Goal: Task Accomplishment & Management: Manage account settings

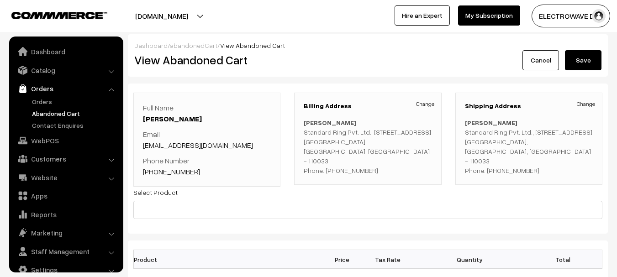
scroll to position [15, 0]
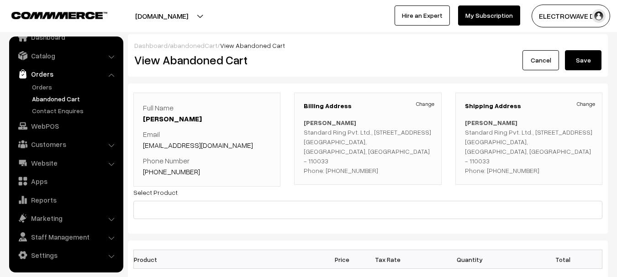
click at [186, 26] on button "[DOMAIN_NAME]" at bounding box center [161, 16] width 117 height 23
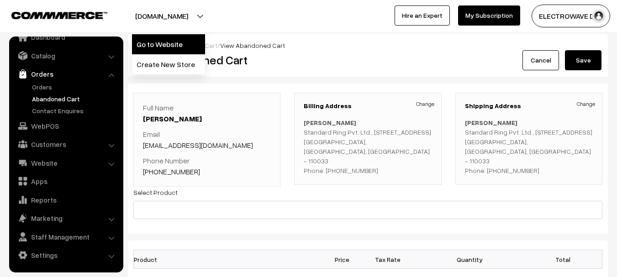
click at [181, 43] on link "Go to Website" at bounding box center [168, 44] width 73 height 20
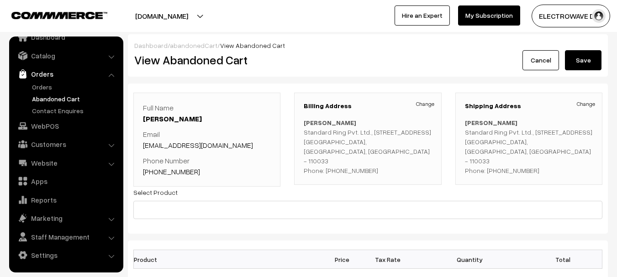
copy p "Alok Pal Standard Ring Pvt. Ltd., A75/1,GT Karnal Road, Azadpur Industrial Area…"
drag, startPoint x: 466, startPoint y: 122, endPoint x: 533, endPoint y: 179, distance: 88.5
click at [533, 179] on div "Shipping Address Change Alok Pal Standard Ring Pvt. Ltd., A75/1,GT Karnal Road,…" at bounding box center [529, 139] width 147 height 92
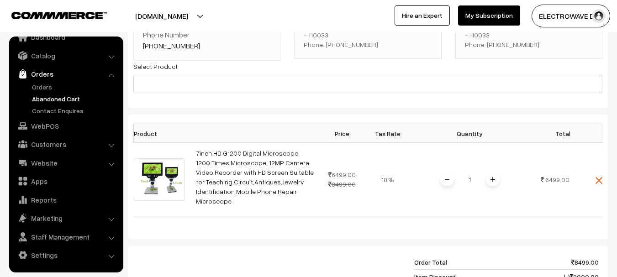
scroll to position [0, 0]
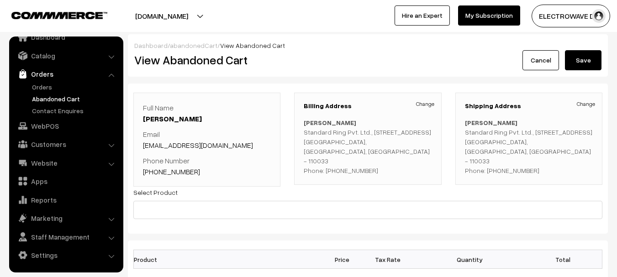
click at [513, 159] on p "Alok Pal Standard Ring Pvt. Ltd., A75/1,GT Karnal Road, Azadpur Industrial Area…" at bounding box center [529, 147] width 128 height 58
click at [41, 87] on link "Orders" at bounding box center [75, 87] width 90 height 10
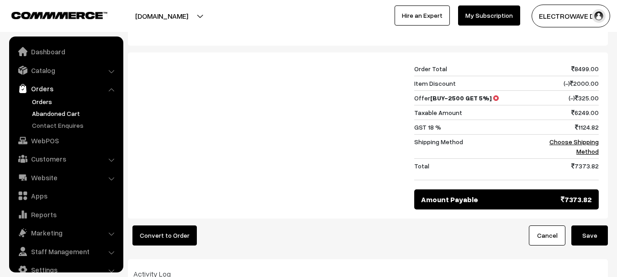
scroll to position [15, 0]
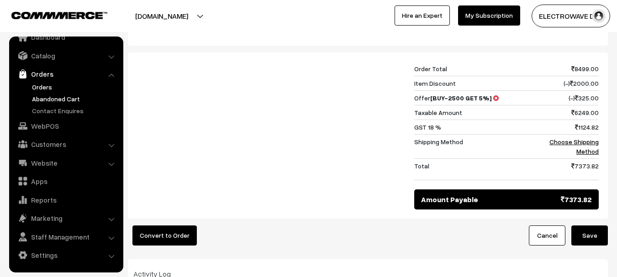
click at [42, 86] on link "Orders" at bounding box center [75, 87] width 90 height 10
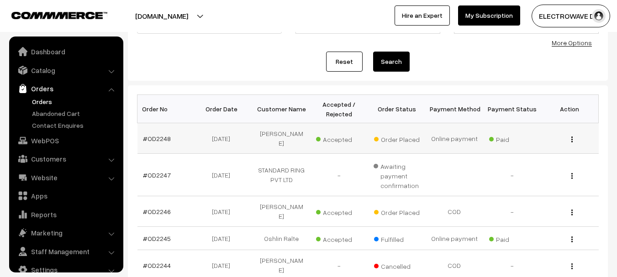
scroll to position [15, 0]
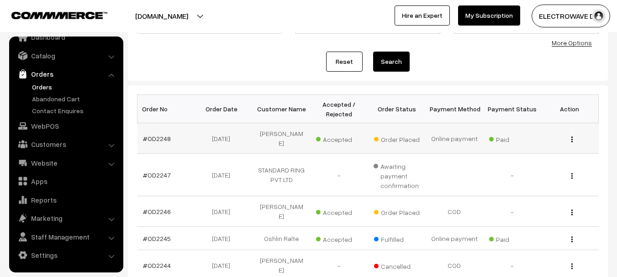
click at [156, 130] on td "#OD2248" at bounding box center [167, 138] width 58 height 31
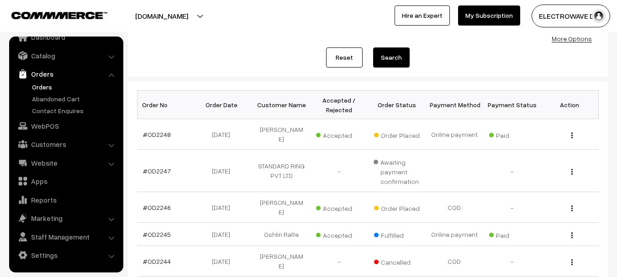
scroll to position [91, 0]
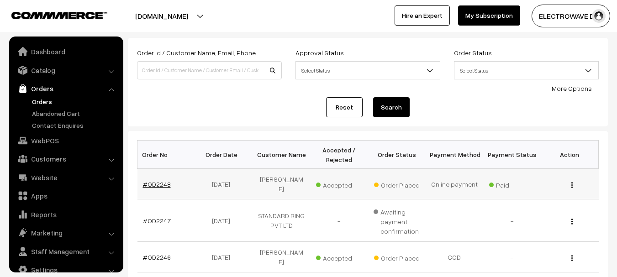
scroll to position [15, 0]
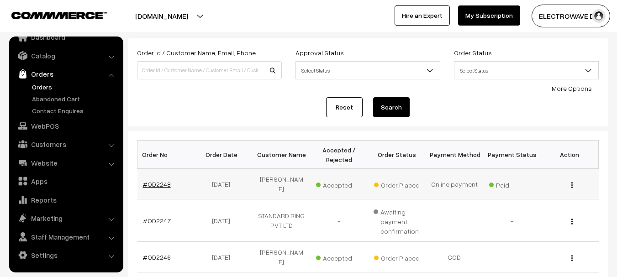
click at [159, 180] on link "#OD2248" at bounding box center [157, 184] width 28 height 8
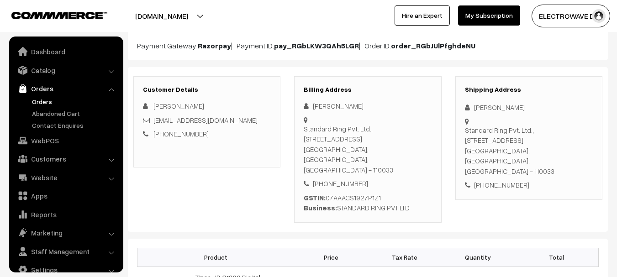
scroll to position [15, 0]
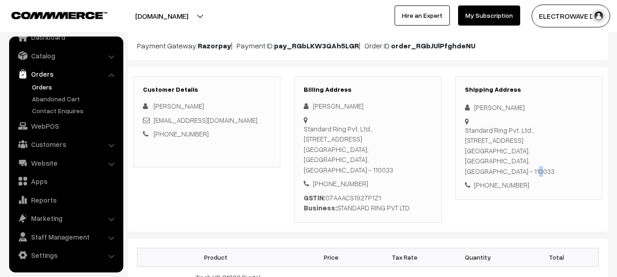
click at [536, 152] on div "Standard Ring Pvt. Ltd., A75/1,GT Karnal Road, Azadpur Industrial Area Azadpur,…" at bounding box center [529, 151] width 128 height 52
copy div "Azadpur, Delhi, India - 110033"
click at [538, 147] on div "Standard Ring Pvt. Ltd., A75/1,GT Karnal Road, Azadpur Industrial Area Azadpur,…" at bounding box center [529, 151] width 128 height 52
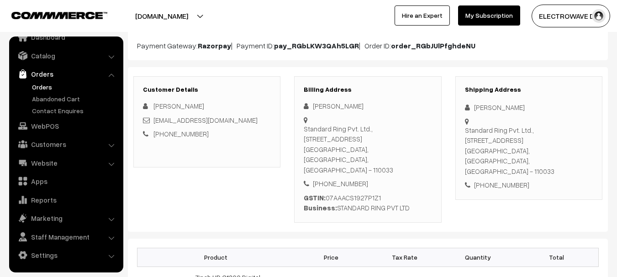
click at [531, 154] on div "Standard Ring Pvt. Ltd., A75/1,GT Karnal Road, Azadpur Industrial Area Azadpur,…" at bounding box center [529, 151] width 128 height 52
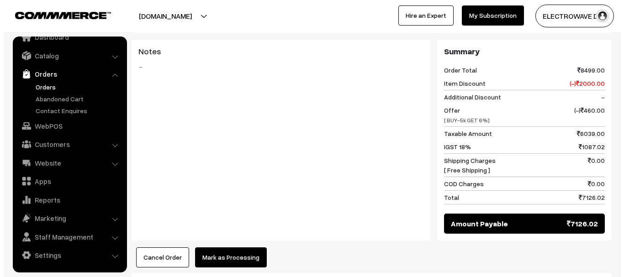
scroll to position [457, 0]
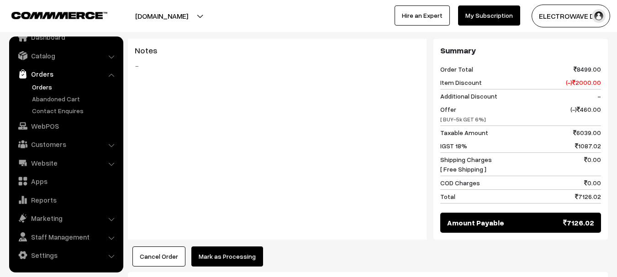
click at [229, 247] on button "Mark as Processing" at bounding box center [227, 257] width 72 height 20
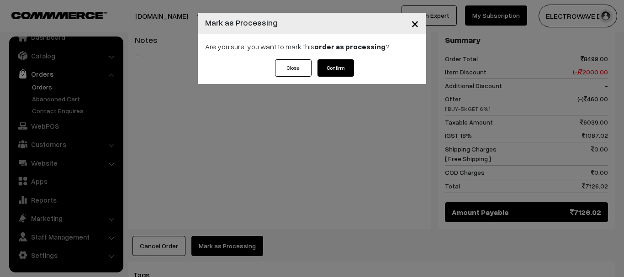
click at [329, 77] on div "Close Confirm" at bounding box center [312, 71] width 228 height 25
click at [338, 66] on button "Confirm" at bounding box center [336, 67] width 37 height 17
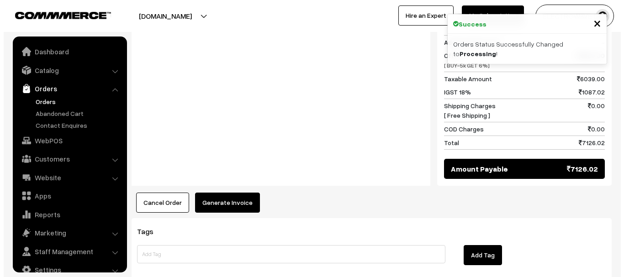
scroll to position [15, 0]
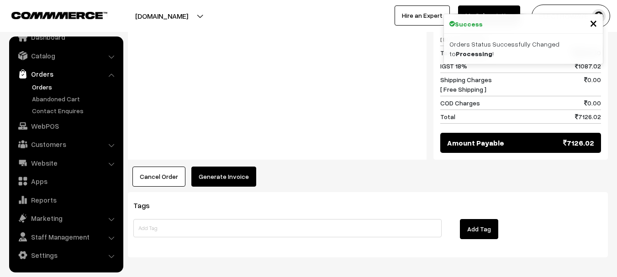
click at [221, 167] on button "Generate Invoice" at bounding box center [223, 177] width 65 height 20
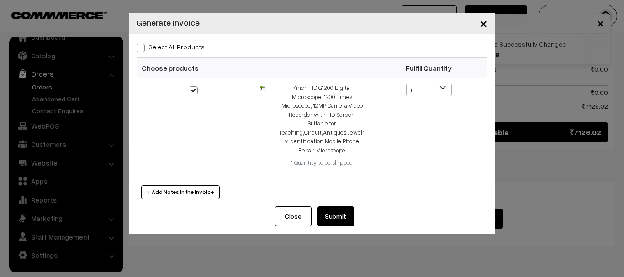
click at [330, 213] on button "Submit" at bounding box center [336, 217] width 37 height 20
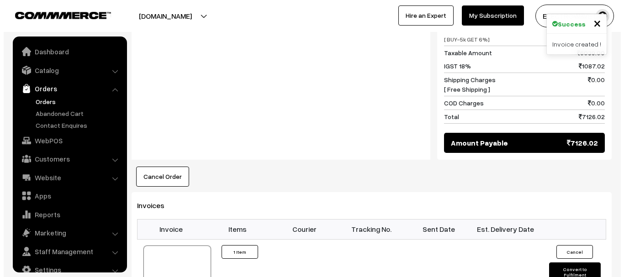
scroll to position [15, 0]
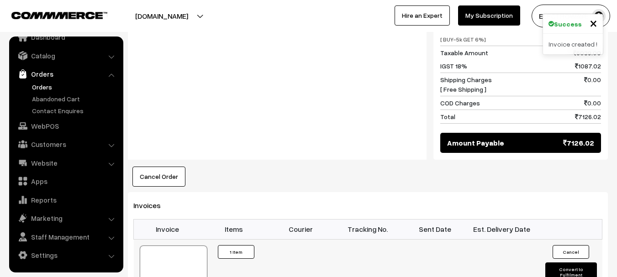
click at [550, 263] on button "Convert to Fulfilment" at bounding box center [572, 272] width 52 height 19
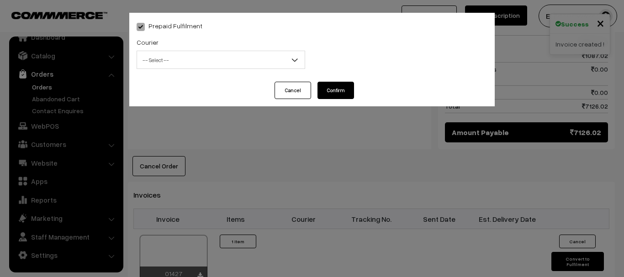
click at [170, 61] on span "-- Select --" at bounding box center [221, 60] width 168 height 16
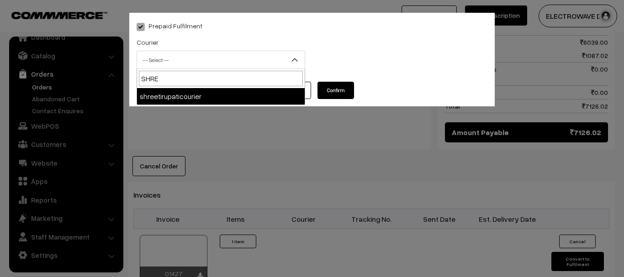
type input "SHREE"
select select "8"
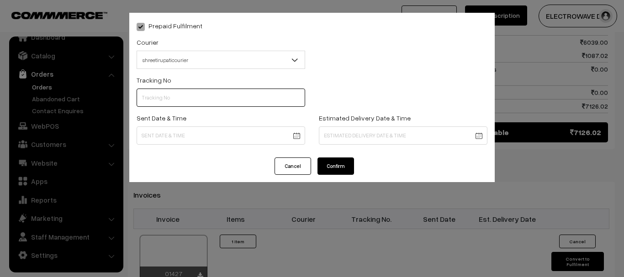
click at [215, 103] on input "text" at bounding box center [221, 98] width 169 height 18
paste input "110033"
type input "1"
type input "374800045786"
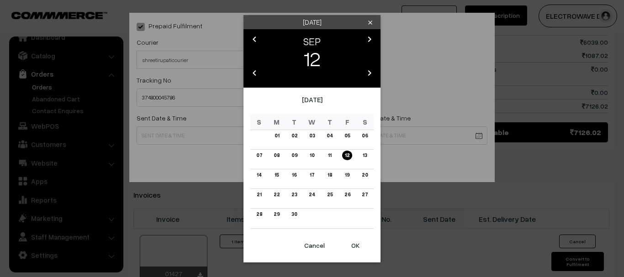
drag, startPoint x: 358, startPoint y: 255, endPoint x: 359, endPoint y: 249, distance: 6.5
click at [358, 255] on button "OK" at bounding box center [355, 246] width 37 height 20
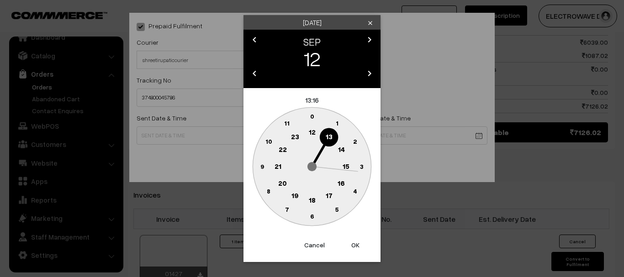
click at [359, 248] on button "OK" at bounding box center [355, 245] width 37 height 20
type input "12-09-2025 13:16"
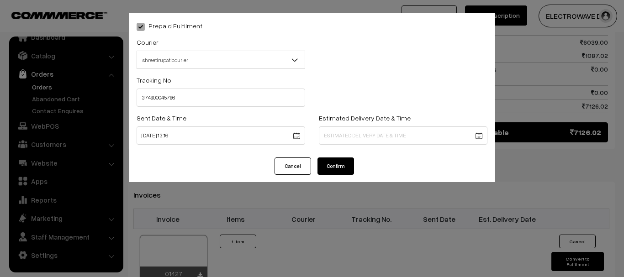
click at [376, 140] on body "Thank you for showing interest. Our team will call you shortly. Close dhruvpro.…" at bounding box center [312, -1] width 624 height 1073
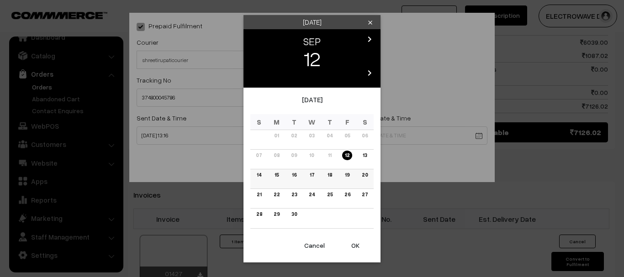
click at [292, 174] on link "16" at bounding box center [294, 175] width 10 height 10
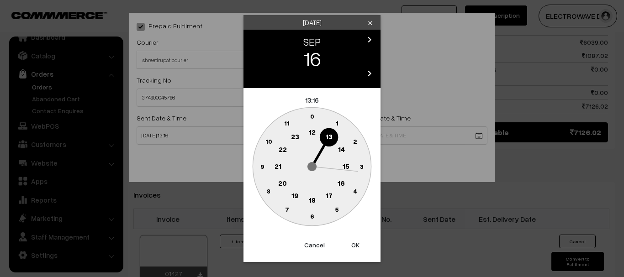
click at [359, 252] on button "OK" at bounding box center [355, 245] width 37 height 20
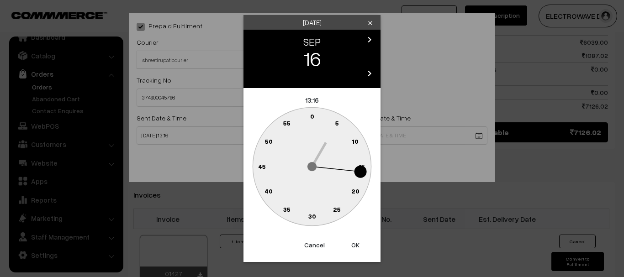
drag, startPoint x: 358, startPoint y: 251, endPoint x: 339, endPoint y: 202, distance: 52.1
click at [358, 250] on button "OK" at bounding box center [355, 245] width 37 height 20
type input "16-09-2025 13:16"
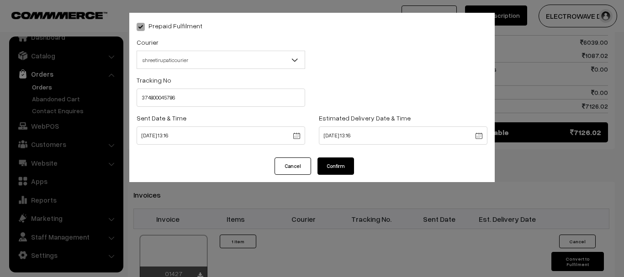
click at [333, 164] on button "Confirm" at bounding box center [336, 166] width 37 height 17
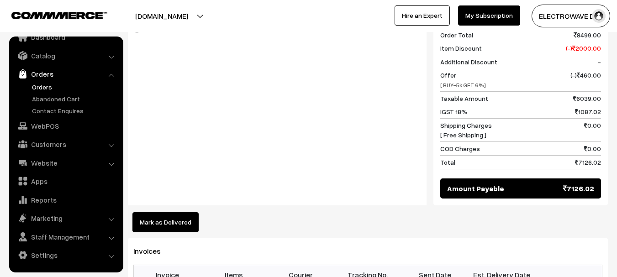
scroll to position [537, 0]
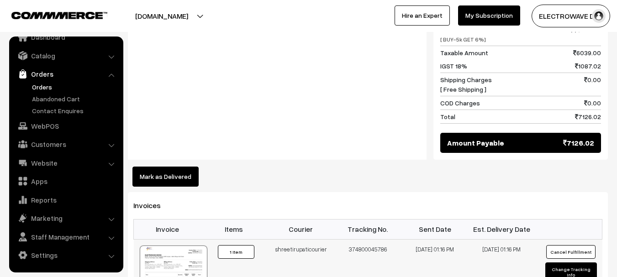
click at [166, 246] on div at bounding box center [174, 269] width 68 height 46
click at [32, 87] on link "Orders" at bounding box center [75, 87] width 90 height 10
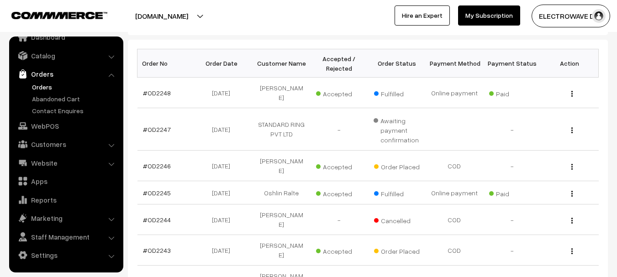
scroll to position [183, 0]
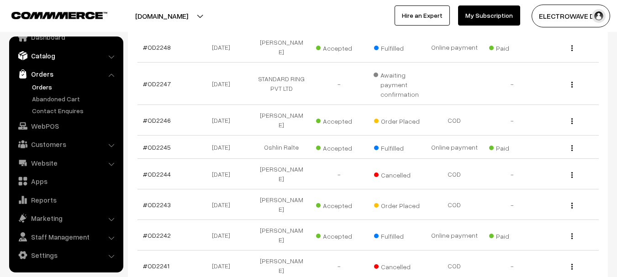
click at [48, 51] on link "Catalog" at bounding box center [65, 56] width 109 height 16
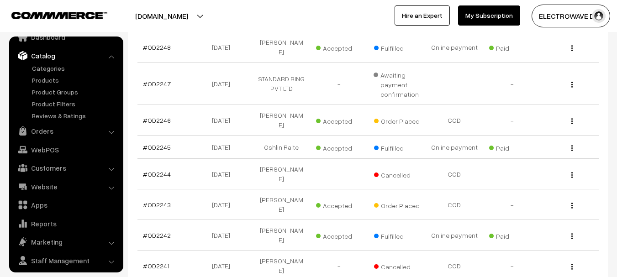
click at [47, 85] on ul "Categories" at bounding box center [66, 92] width 110 height 57
click at [50, 80] on link "Products" at bounding box center [75, 80] width 90 height 10
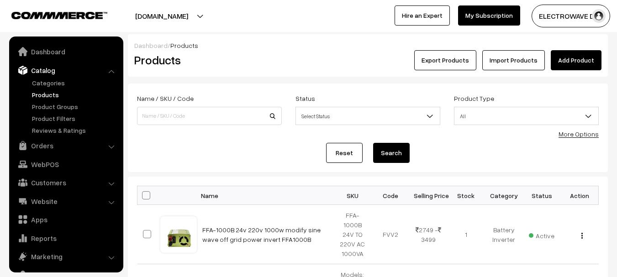
scroll to position [26, 0]
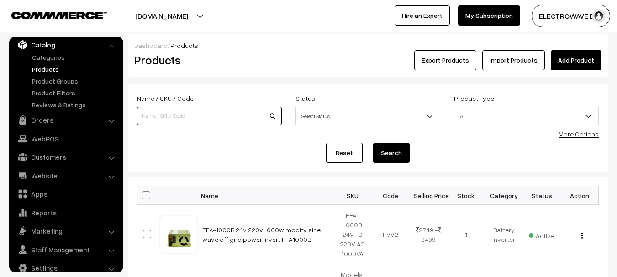
click at [206, 109] on input at bounding box center [209, 116] width 145 height 18
type input "56pin"
click at [373, 143] on button "Search" at bounding box center [391, 153] width 37 height 20
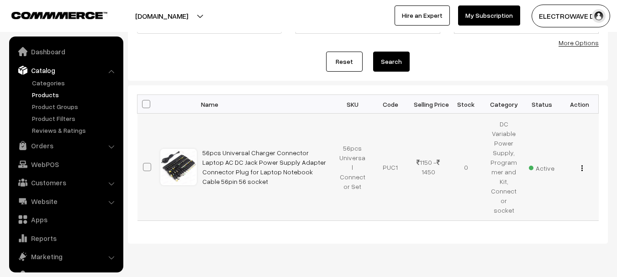
scroll to position [26, 0]
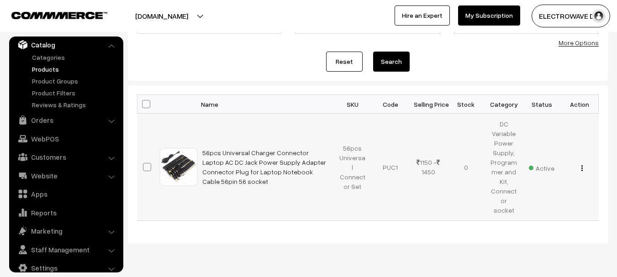
click at [583, 165] on button "button" at bounding box center [582, 167] width 2 height 7
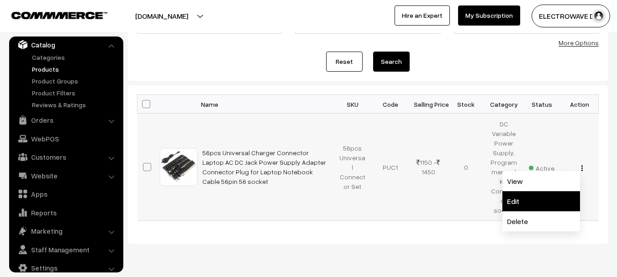
click at [510, 204] on link "Edit" at bounding box center [542, 201] width 78 height 20
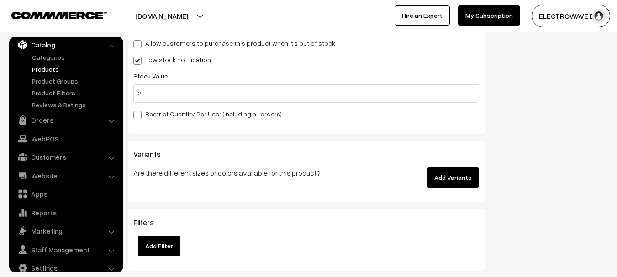
scroll to position [1205, 0]
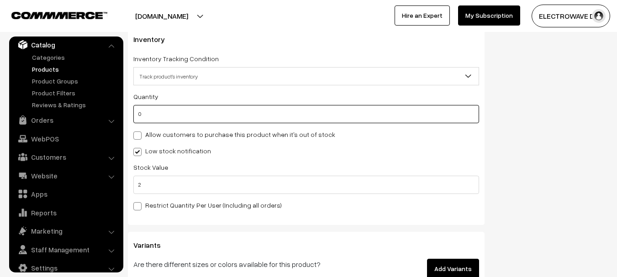
drag, startPoint x: 154, startPoint y: 111, endPoint x: 111, endPoint y: 111, distance: 43.9
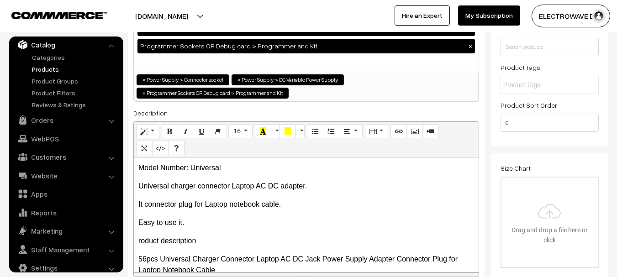
scroll to position [0, 0]
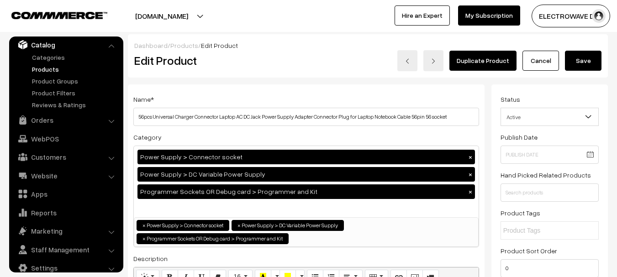
type input "5"
click at [578, 61] on button "Save" at bounding box center [583, 61] width 37 height 20
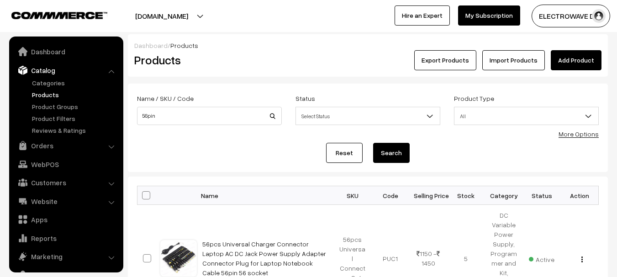
scroll to position [26, 0]
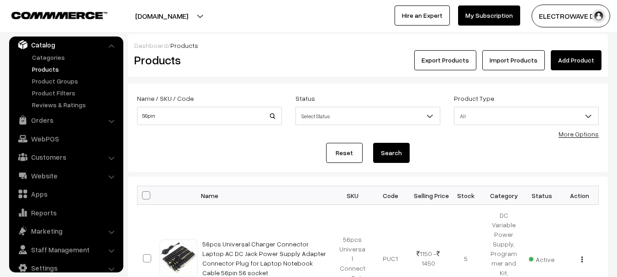
click at [190, 18] on button "[DOMAIN_NAME]" at bounding box center [161, 16] width 117 height 23
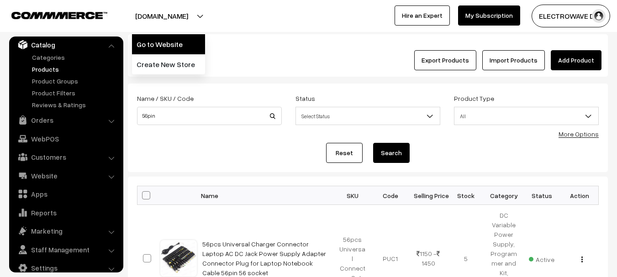
click at [182, 41] on link "Go to Website" at bounding box center [168, 44] width 73 height 20
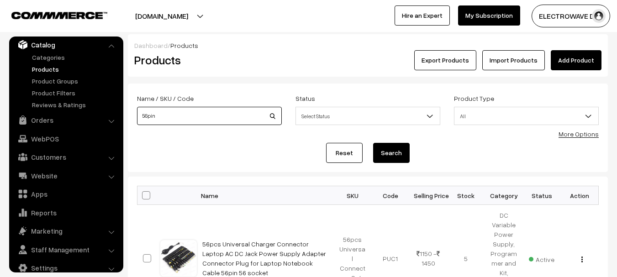
drag, startPoint x: 170, startPoint y: 117, endPoint x: 109, endPoint y: 119, distance: 60.8
click at [109, 119] on body "Thank you for showing interest. Our team will call you shortly. Close dhruvpro.…" at bounding box center [308, 197] width 617 height 395
type input "am100"
click at [373, 143] on button "Search" at bounding box center [391, 153] width 37 height 20
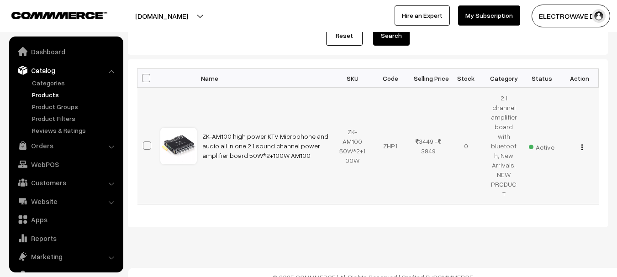
scroll to position [26, 0]
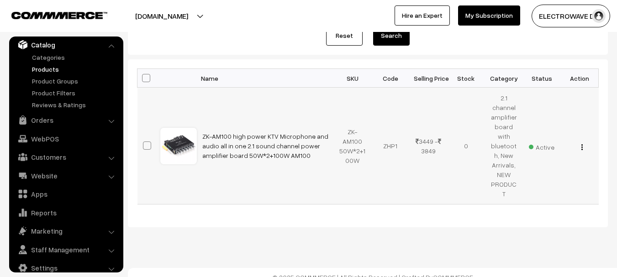
click at [581, 144] on button "button" at bounding box center [582, 146] width 2 height 7
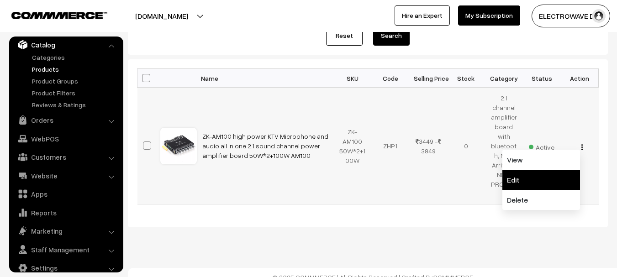
click at [542, 170] on link "Edit" at bounding box center [542, 180] width 78 height 20
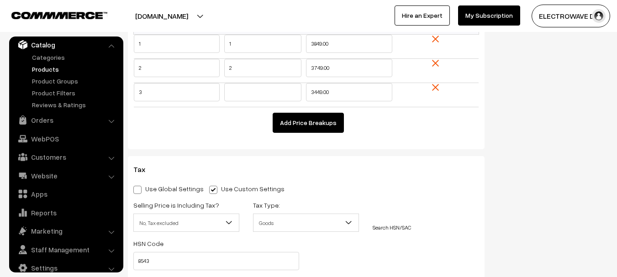
scroll to position [914, 0]
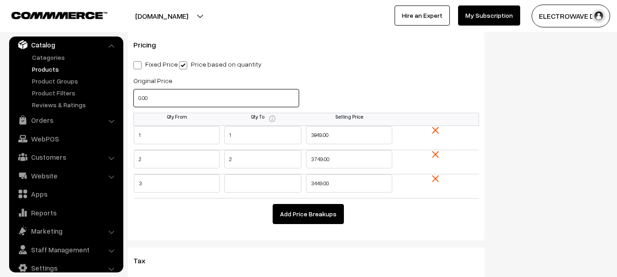
drag, startPoint x: 178, startPoint y: 101, endPoint x: 128, endPoint y: 100, distance: 50.3
click at [128, 100] on div "Original Price 0.00" at bounding box center [217, 94] width 180 height 38
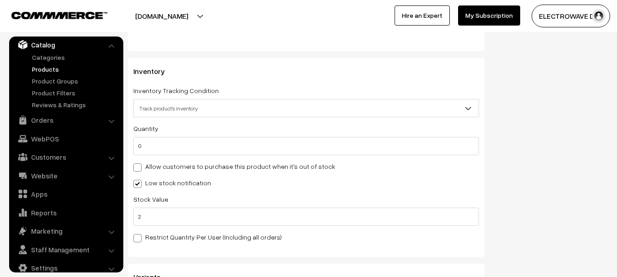
scroll to position [1325, 0]
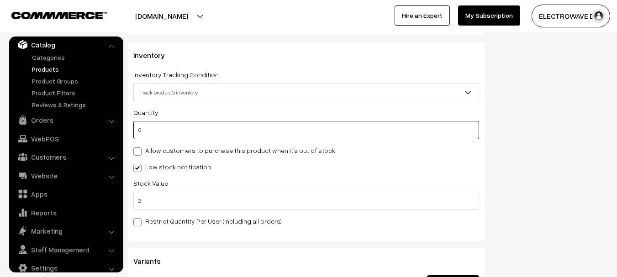
drag, startPoint x: 170, startPoint y: 133, endPoint x: 134, endPoint y: 139, distance: 36.7
click at [134, 139] on div "Quantity 0 Adjust Quantity Adjust Set 0" at bounding box center [306, 123] width 346 height 32
type input "2"
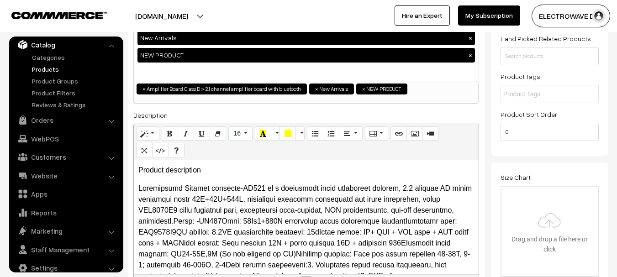
scroll to position [0, 0]
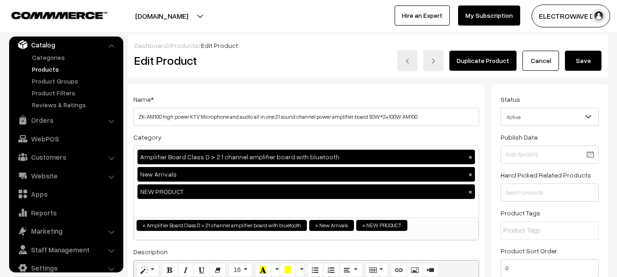
click at [578, 60] on button "Save" at bounding box center [583, 61] width 37 height 20
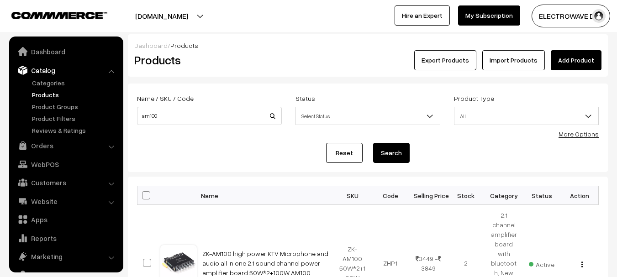
scroll to position [26, 0]
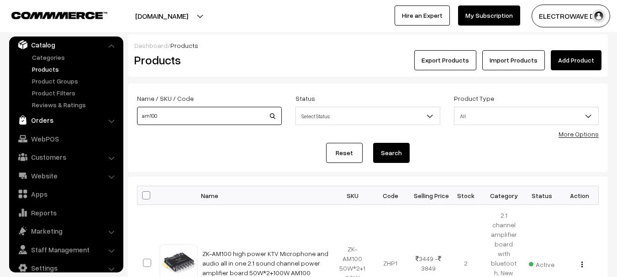
drag, startPoint x: 169, startPoint y: 116, endPoint x: 101, endPoint y: 117, distance: 67.6
click at [101, 117] on body "Thank you for showing interest. Our team will call you shortly. Close dhruvpro.…" at bounding box center [308, 202] width 617 height 404
type input "SP10"
click at [373, 143] on button "Search" at bounding box center [391, 153] width 37 height 20
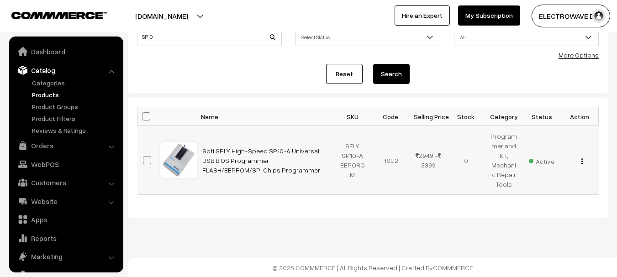
scroll to position [26, 0]
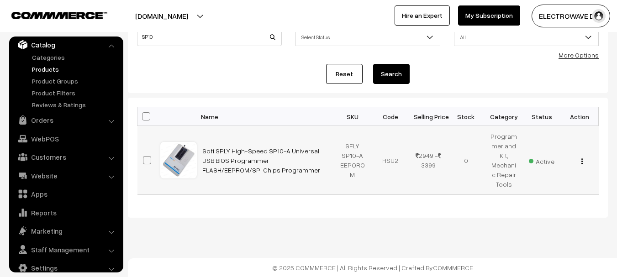
click at [583, 163] on button "button" at bounding box center [582, 161] width 2 height 7
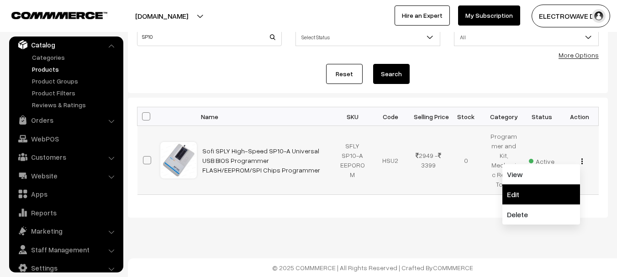
click at [532, 191] on link "Edit" at bounding box center [542, 195] width 78 height 20
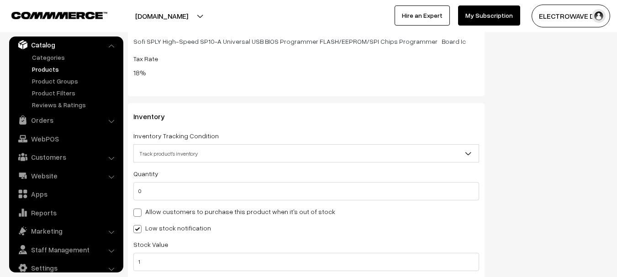
scroll to position [1213, 0]
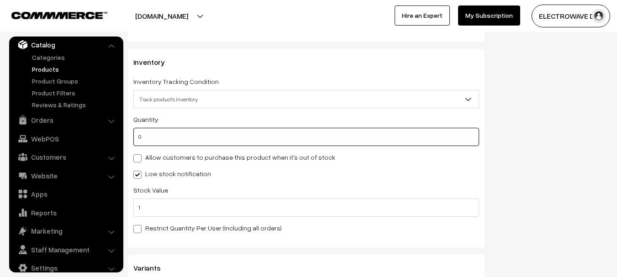
drag, startPoint x: 175, startPoint y: 131, endPoint x: 133, endPoint y: 138, distance: 42.2
click at [133, 138] on input "0" at bounding box center [306, 137] width 346 height 18
type input "4"
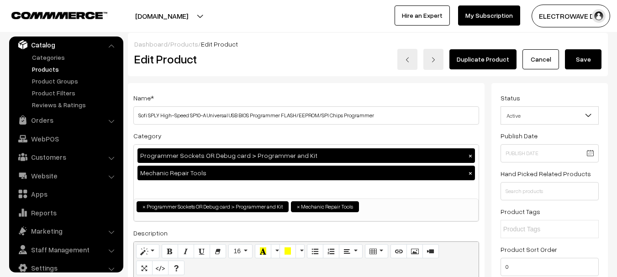
scroll to position [0, 0]
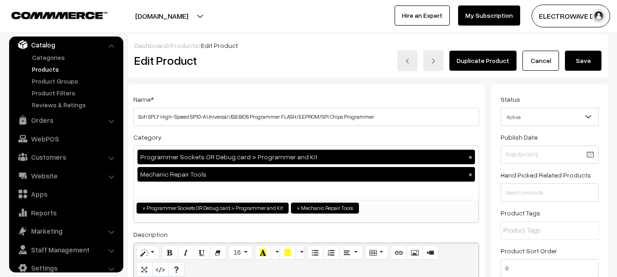
type input "4"
click at [579, 60] on button "Save" at bounding box center [583, 61] width 37 height 20
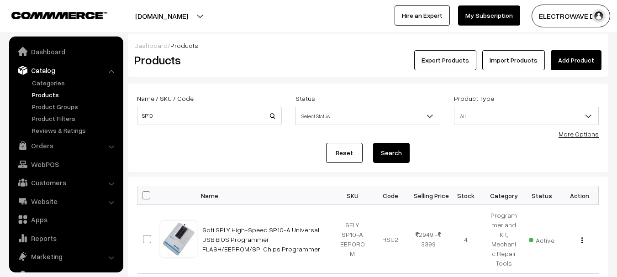
scroll to position [26, 0]
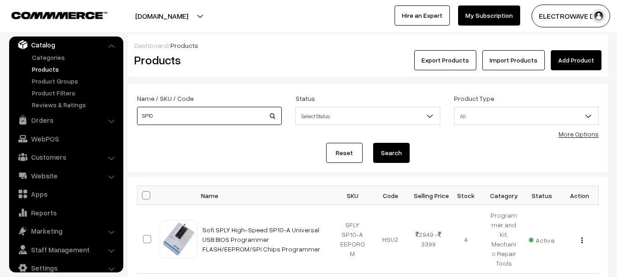
click at [166, 119] on input "SP10" at bounding box center [209, 116] width 145 height 18
paste input "OP2"
type input "SOP20"
click at [373, 143] on button "Search" at bounding box center [391, 153] width 37 height 20
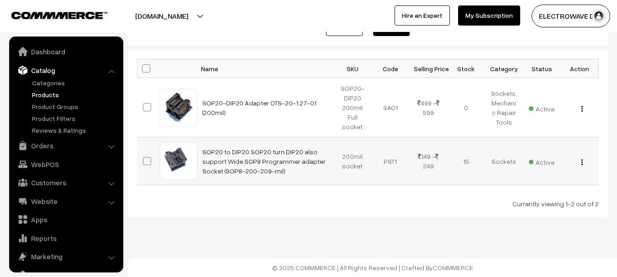
scroll to position [26, 0]
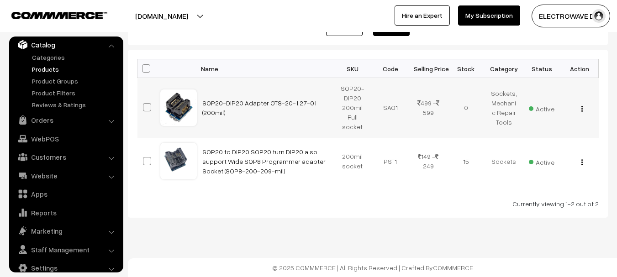
click at [584, 111] on div "View Edit Delete" at bounding box center [580, 108] width 27 height 10
click at [581, 112] on div "View Edit Delete" at bounding box center [580, 108] width 27 height 10
click at [582, 111] on img "button" at bounding box center [582, 109] width 1 height 6
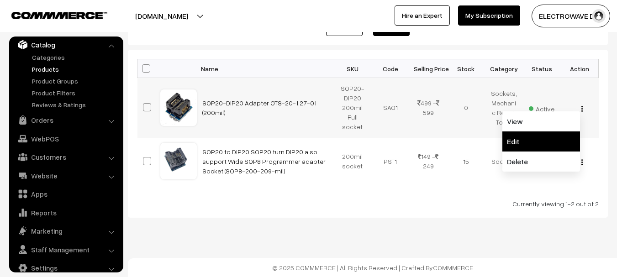
click at [552, 143] on link "Edit" at bounding box center [542, 142] width 78 height 20
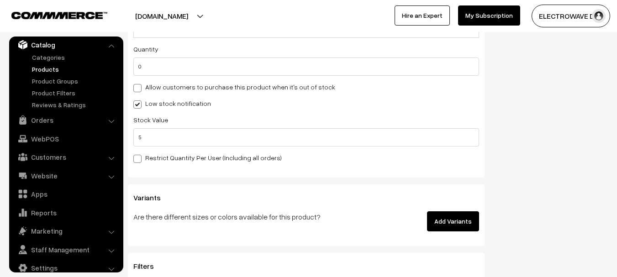
scroll to position [1371, 0]
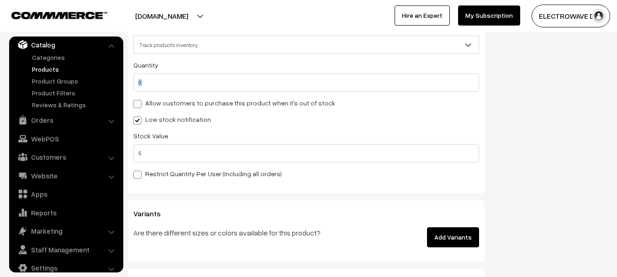
drag, startPoint x: 146, startPoint y: 91, endPoint x: 137, endPoint y: 90, distance: 8.7
click at [137, 90] on div "Quantity 0 Adjust Quantity Adjust Set 0 5" at bounding box center [306, 119] width 346 height 120
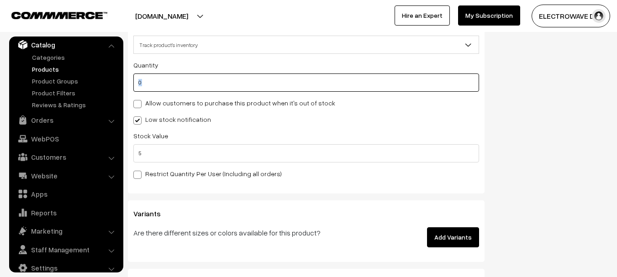
click at [150, 86] on input "0" at bounding box center [306, 83] width 346 height 18
drag, startPoint x: 150, startPoint y: 86, endPoint x: 120, endPoint y: 92, distance: 31.2
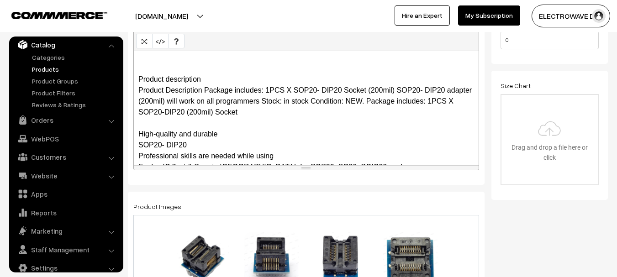
scroll to position [0, 0]
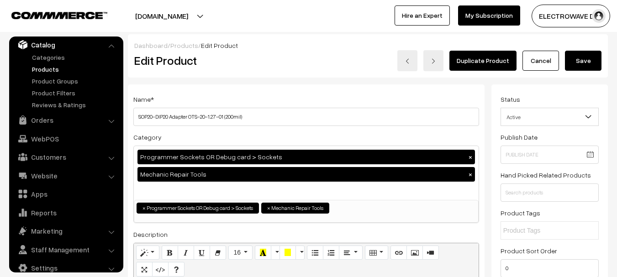
type input "10"
click at [588, 58] on button "Save" at bounding box center [583, 61] width 37 height 20
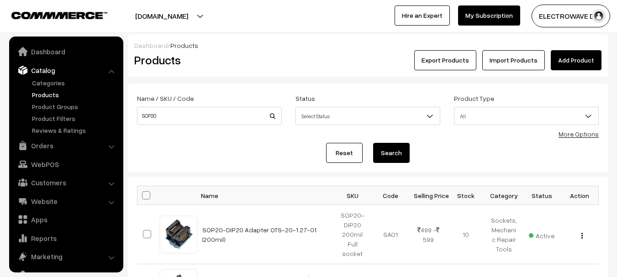
scroll to position [26, 0]
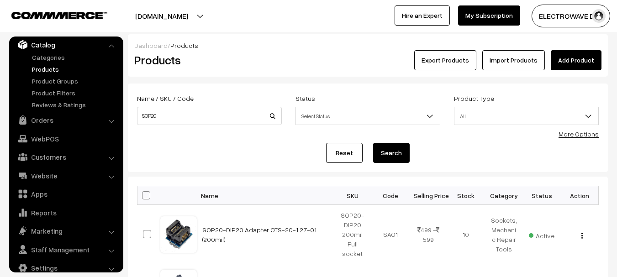
click at [47, 66] on link "Products" at bounding box center [75, 69] width 90 height 10
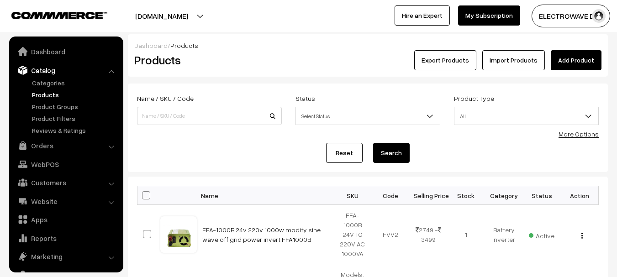
scroll to position [26, 0]
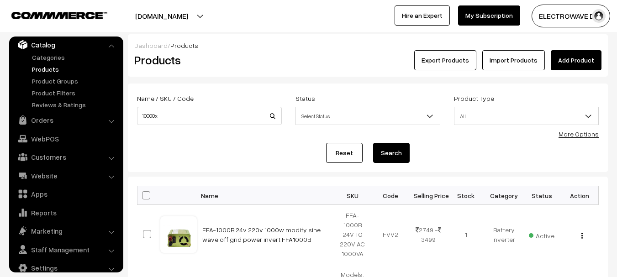
type input "10000x"
click at [373, 143] on button "Search" at bounding box center [391, 153] width 37 height 20
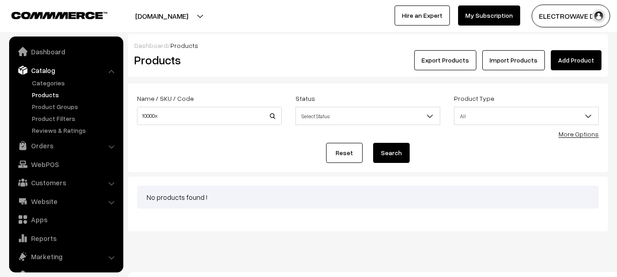
scroll to position [26, 0]
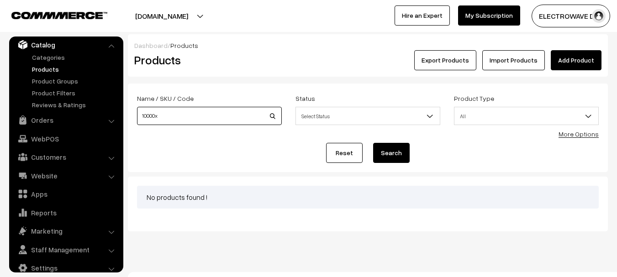
click at [241, 180] on div "Dashboard / Products Products Export Products Import Products Add Product Name …" at bounding box center [368, 132] width 480 height 197
type input "1000x"
click at [373, 143] on button "Search" at bounding box center [391, 153] width 37 height 20
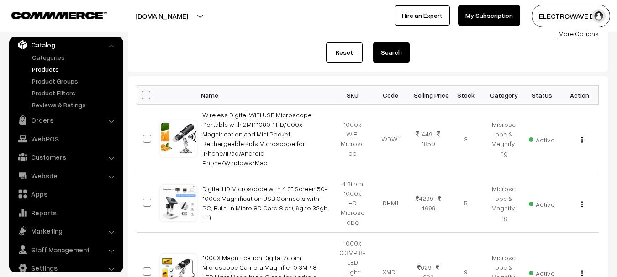
scroll to position [46, 0]
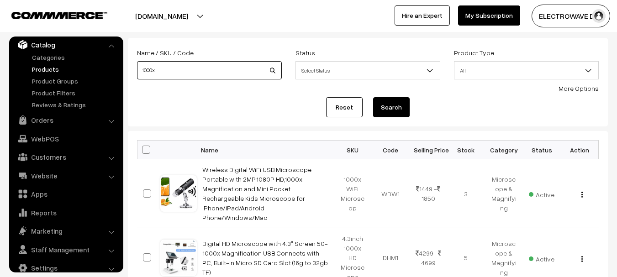
drag, startPoint x: 179, startPoint y: 62, endPoint x: 95, endPoint y: 67, distance: 83.8
click at [95, 67] on body "Thank you for showing interest. Our team will call you shortly. Close [DOMAIN_N…" at bounding box center [308, 206] width 617 height 504
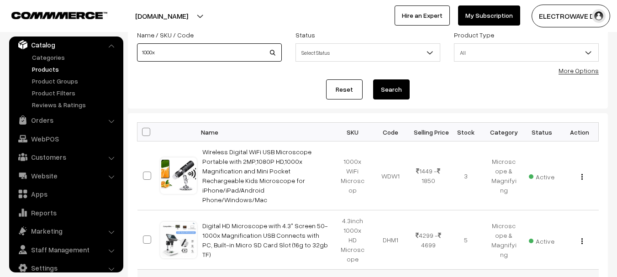
scroll to position [91, 0]
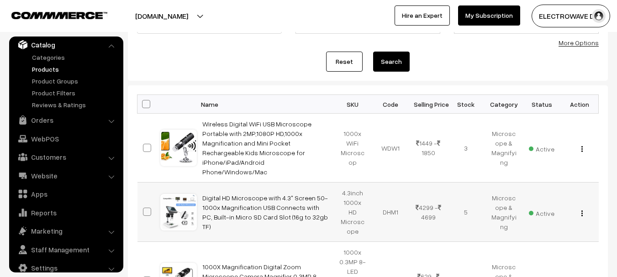
click at [583, 210] on button "button" at bounding box center [582, 213] width 2 height 7
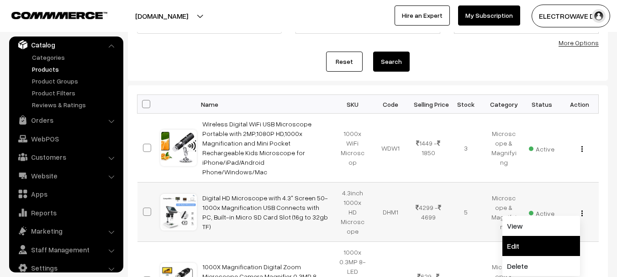
click at [520, 236] on link "Edit" at bounding box center [542, 246] width 78 height 20
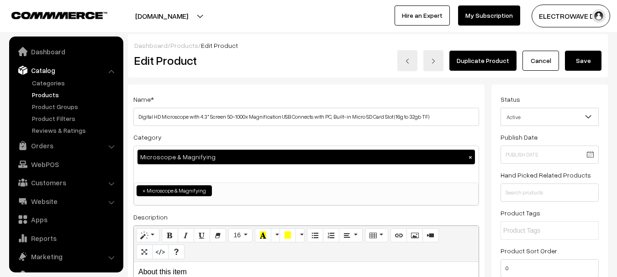
scroll to position [26, 0]
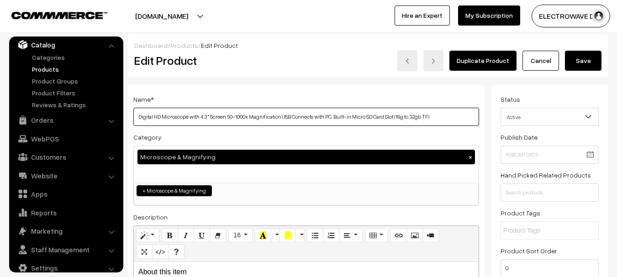
click at [465, 123] on input "Digital HD Microscope with 4.3" Screen 50-1000x Magnification USB Connects with…" at bounding box center [306, 117] width 346 height 18
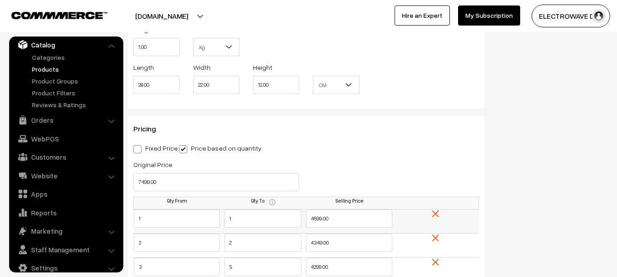
scroll to position [777, 0]
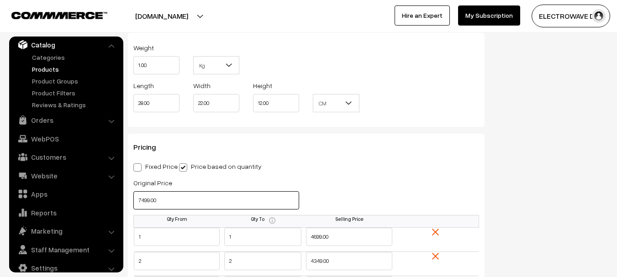
drag, startPoint x: 200, startPoint y: 202, endPoint x: 133, endPoint y: 200, distance: 66.7
click at [133, 200] on input "7499.00" at bounding box center [216, 200] width 166 height 18
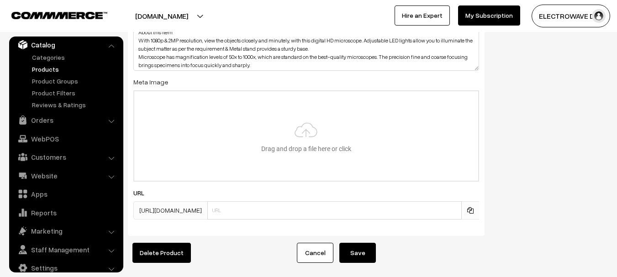
scroll to position [1920, 0]
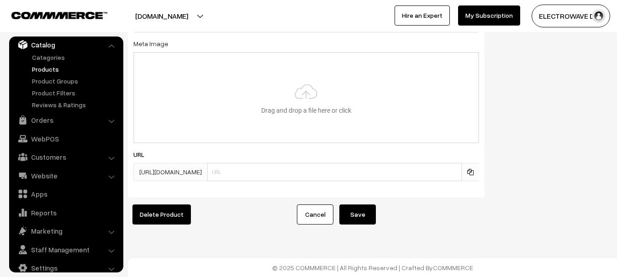
click at [376, 207] on button "Save" at bounding box center [357, 215] width 37 height 20
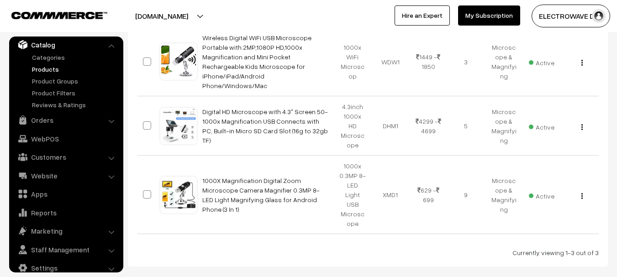
scroll to position [183, 0]
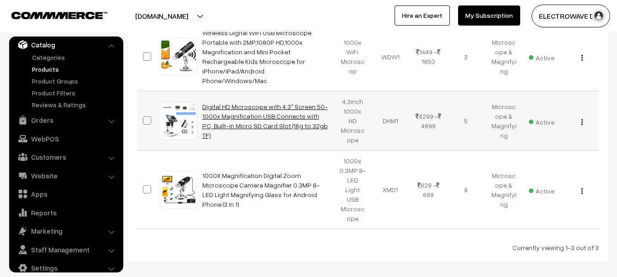
click at [245, 103] on link "Digital HD Microscope with 4.3" Screen 50-1000x Magnification USB Connects with…" at bounding box center [265, 121] width 126 height 37
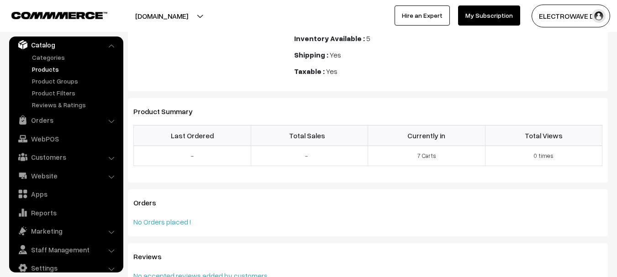
scroll to position [769, 0]
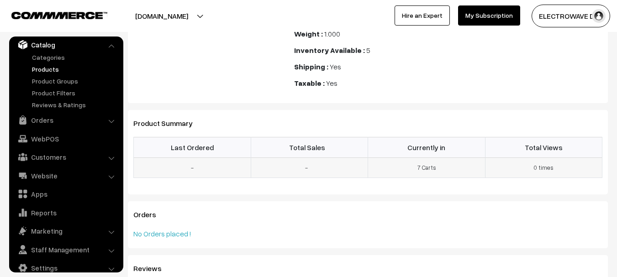
drag, startPoint x: 423, startPoint y: 167, endPoint x: 429, endPoint y: 168, distance: 5.5
click at [423, 168] on td "7 Carts" at bounding box center [426, 168] width 117 height 21
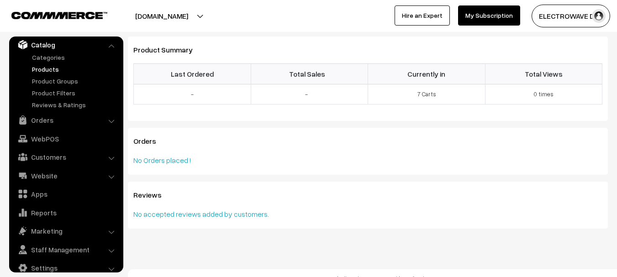
scroll to position [860, 0]
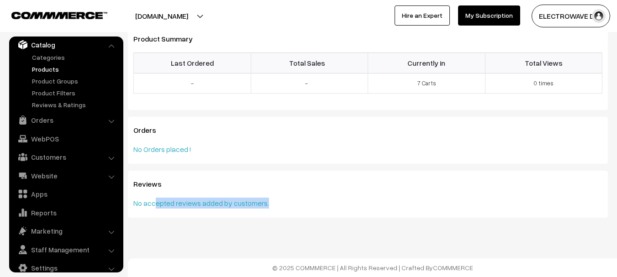
drag, startPoint x: 155, startPoint y: 200, endPoint x: 290, endPoint y: 182, distance: 135.9
click at [272, 198] on div "No accepted reviews added by customers." at bounding box center [367, 203] width 469 height 11
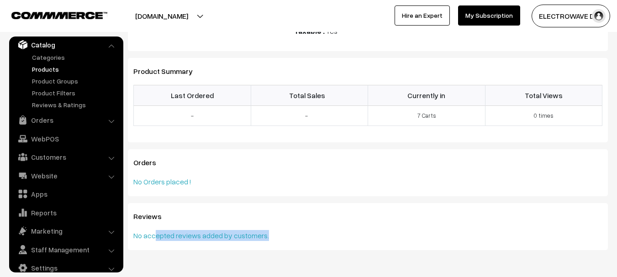
scroll to position [769, 0]
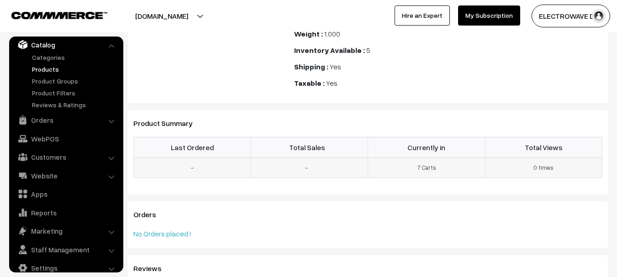
click at [416, 162] on td "7 Carts" at bounding box center [426, 168] width 117 height 21
click at [424, 169] on td "7 Carts" at bounding box center [426, 168] width 117 height 21
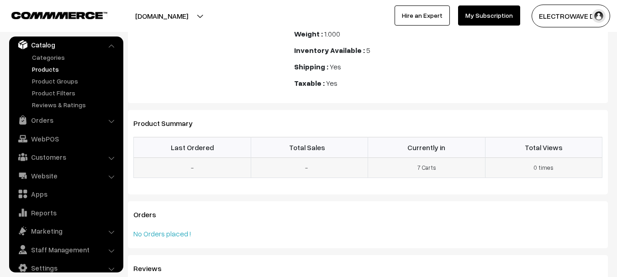
click at [424, 169] on td "7 Carts" at bounding box center [426, 168] width 117 height 21
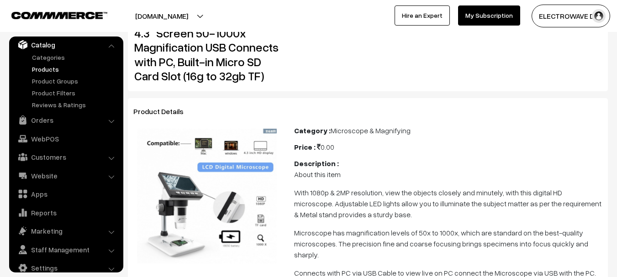
scroll to position [0, 0]
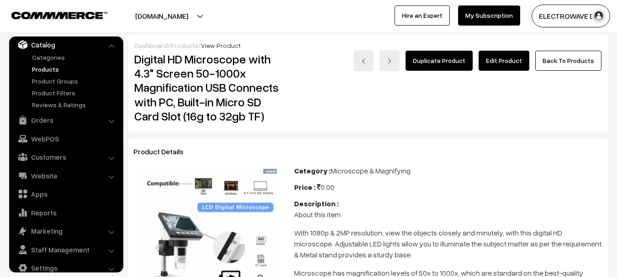
click at [573, 64] on link "Back To Products" at bounding box center [569, 61] width 66 height 20
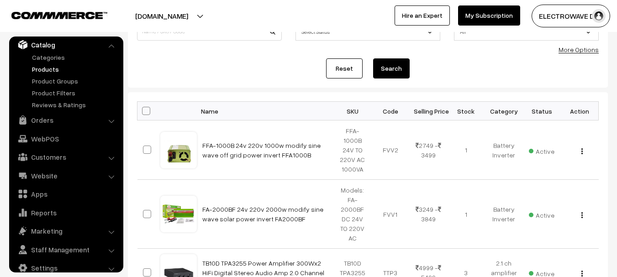
scroll to position [183, 0]
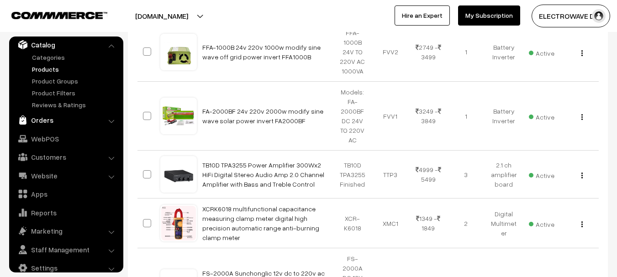
click at [48, 122] on link "Orders" at bounding box center [65, 120] width 109 height 16
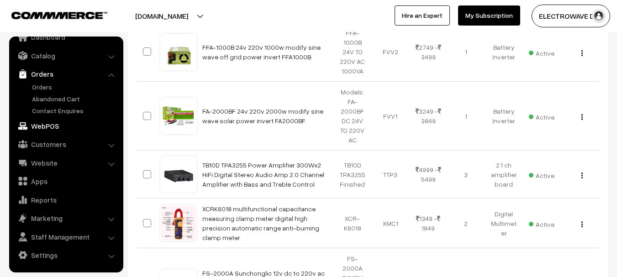
scroll to position [15, 0]
click at [43, 87] on link "Orders" at bounding box center [75, 87] width 90 height 10
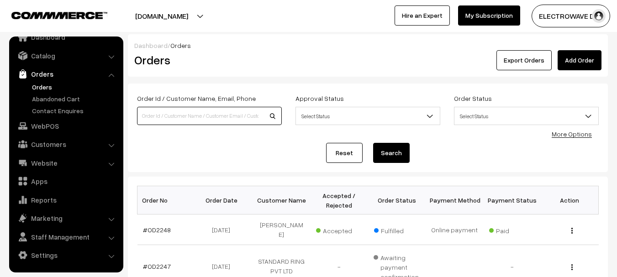
click at [177, 111] on input at bounding box center [209, 116] width 145 height 18
paste input "AD106S"
type input "AD106S"
click at [373, 143] on button "Search" at bounding box center [391, 153] width 37 height 20
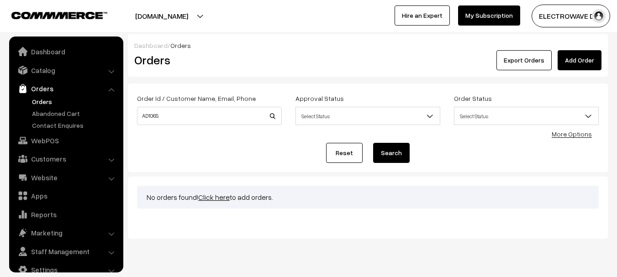
scroll to position [15, 0]
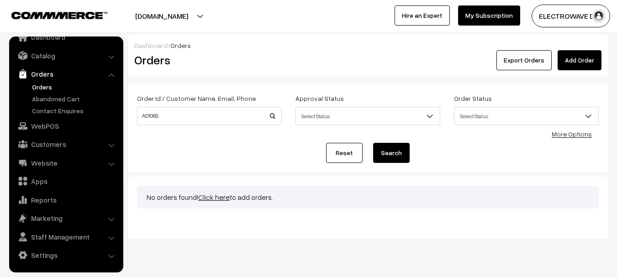
click at [397, 153] on button "Search" at bounding box center [391, 153] width 37 height 20
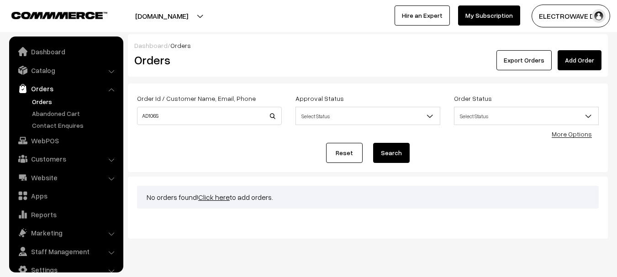
scroll to position [15, 0]
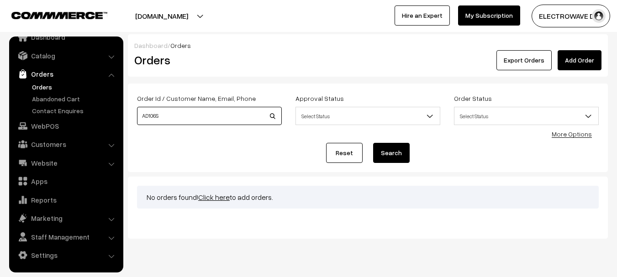
click at [173, 111] on input "AD106S" at bounding box center [209, 116] width 145 height 18
type input "AD106S"
click at [373, 143] on button "Search" at bounding box center [391, 153] width 37 height 20
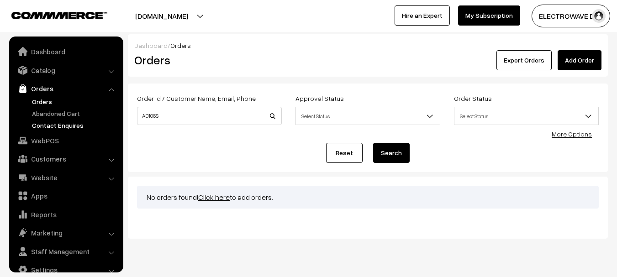
scroll to position [15, 0]
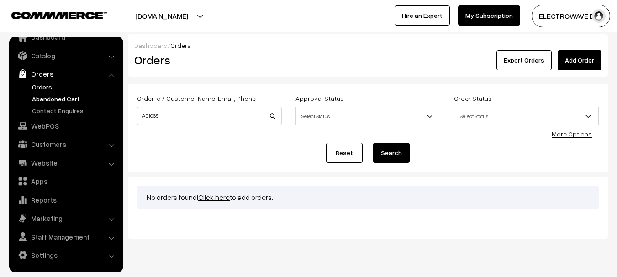
click at [54, 97] on link "Abandoned Cart" at bounding box center [75, 99] width 90 height 10
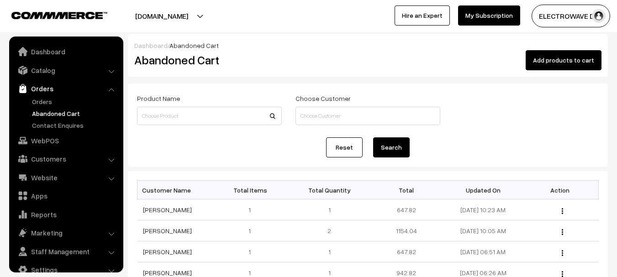
click at [44, 80] on link "Orders" at bounding box center [65, 88] width 109 height 16
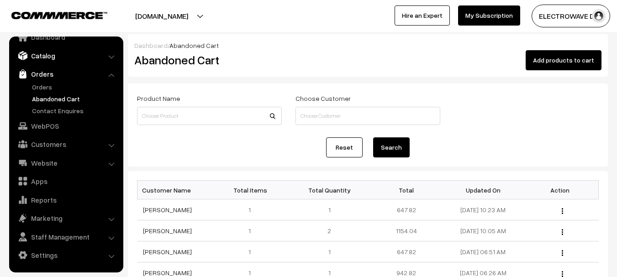
click at [46, 54] on link "Catalog" at bounding box center [65, 56] width 109 height 16
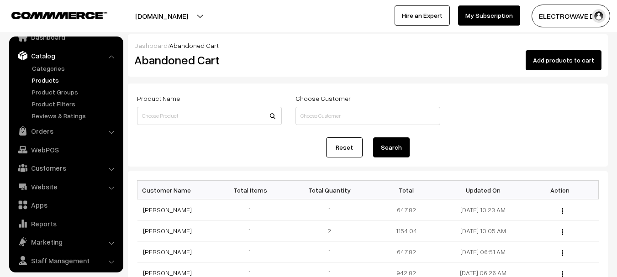
click at [49, 82] on link "Products" at bounding box center [75, 80] width 90 height 10
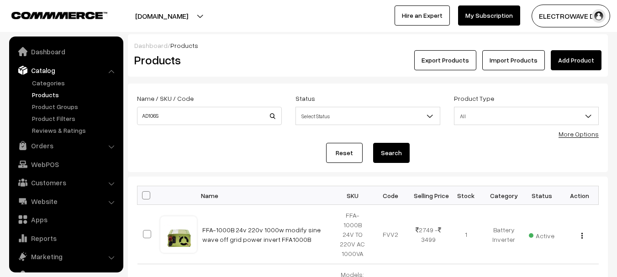
scroll to position [26, 0]
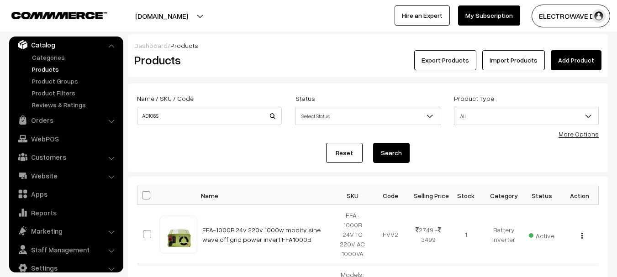
type input "AD106S"
click at [373, 143] on button "Search" at bounding box center [391, 153] width 37 height 20
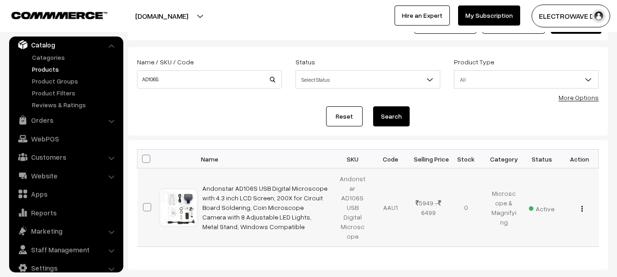
scroll to position [79, 0]
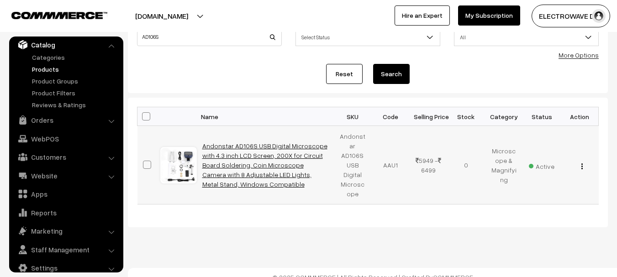
click at [263, 166] on link "Andonstar AD106S USB Digital Microscope with 4.3 inch LCD Screen, 200X for Circ…" at bounding box center [264, 165] width 125 height 46
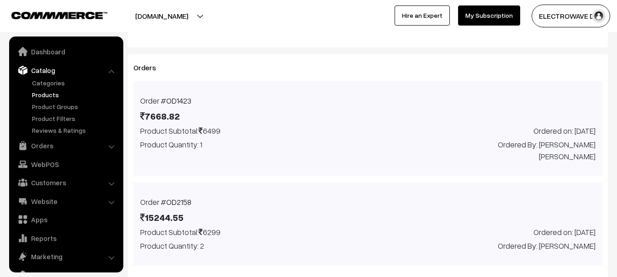
scroll to position [1983, 0]
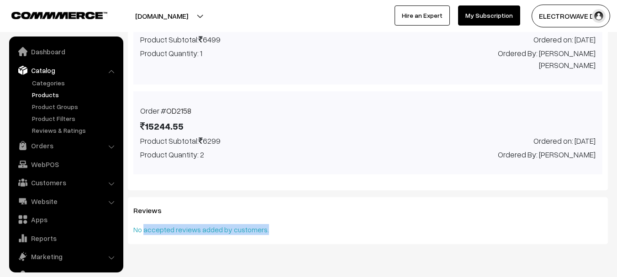
drag, startPoint x: 143, startPoint y: 197, endPoint x: 297, endPoint y: 197, distance: 154.0
click at [297, 224] on div "No accepted reviews added by customers." at bounding box center [367, 229] width 469 height 11
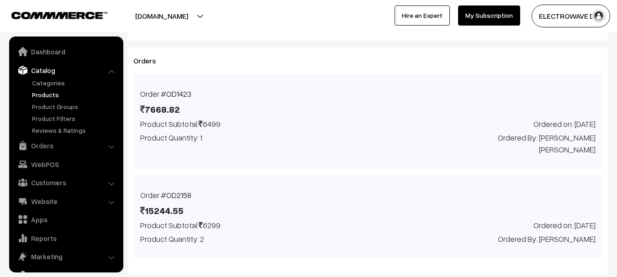
scroll to position [1891, 0]
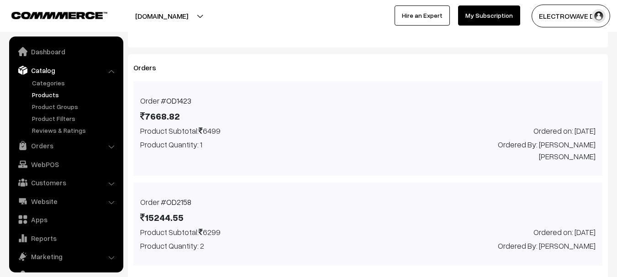
click at [571, 240] on span "Ordered By: Hari Thiygarajan" at bounding box center [547, 246] width 98 height 12
copy span "Thiygarajan"
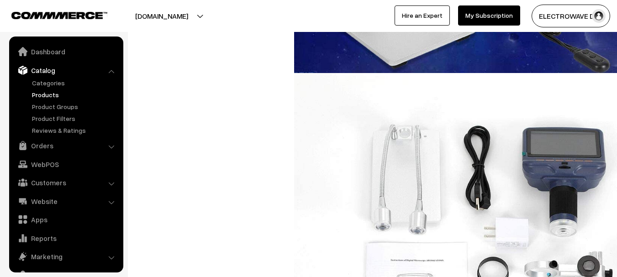
scroll to position [1206, 0]
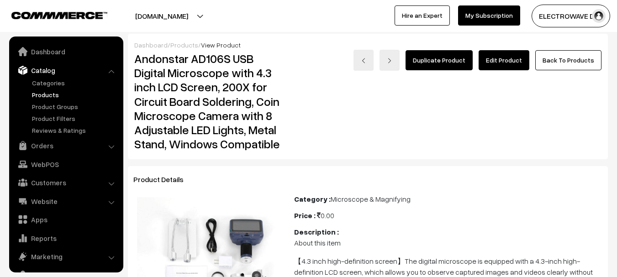
scroll to position [0, 0]
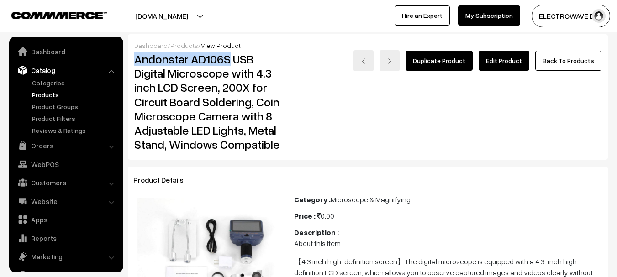
copy h2 "Andonstar AD106S"
drag, startPoint x: 138, startPoint y: 57, endPoint x: 229, endPoint y: 63, distance: 90.7
click at [229, 63] on h2 "Andonstar AD106S USB Digital Microscope with 4.3 inch LCD Screen, 200X for Circ…" at bounding box center [207, 102] width 147 height 100
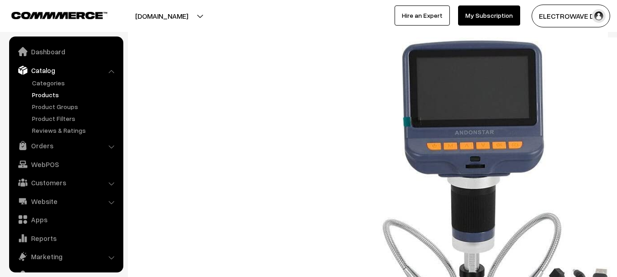
scroll to position [548, 0]
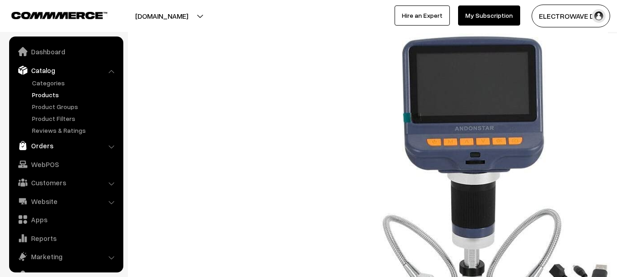
click at [36, 148] on link "Orders" at bounding box center [65, 146] width 109 height 16
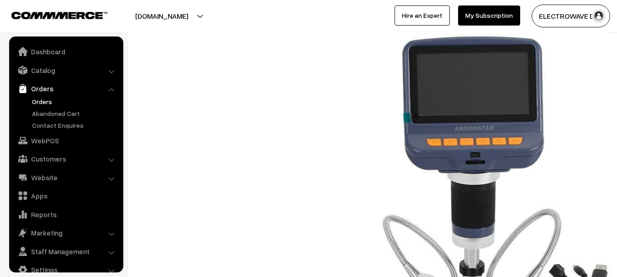
click at [43, 101] on link "Orders" at bounding box center [75, 102] width 90 height 10
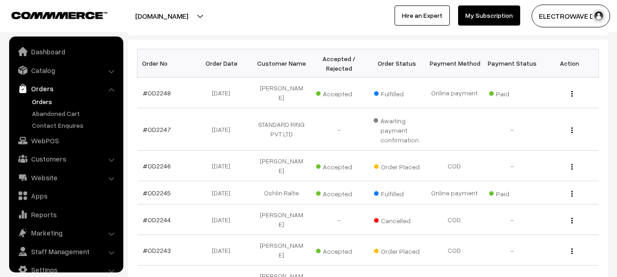
scroll to position [15, 0]
